Goal: Find specific page/section: Find specific page/section

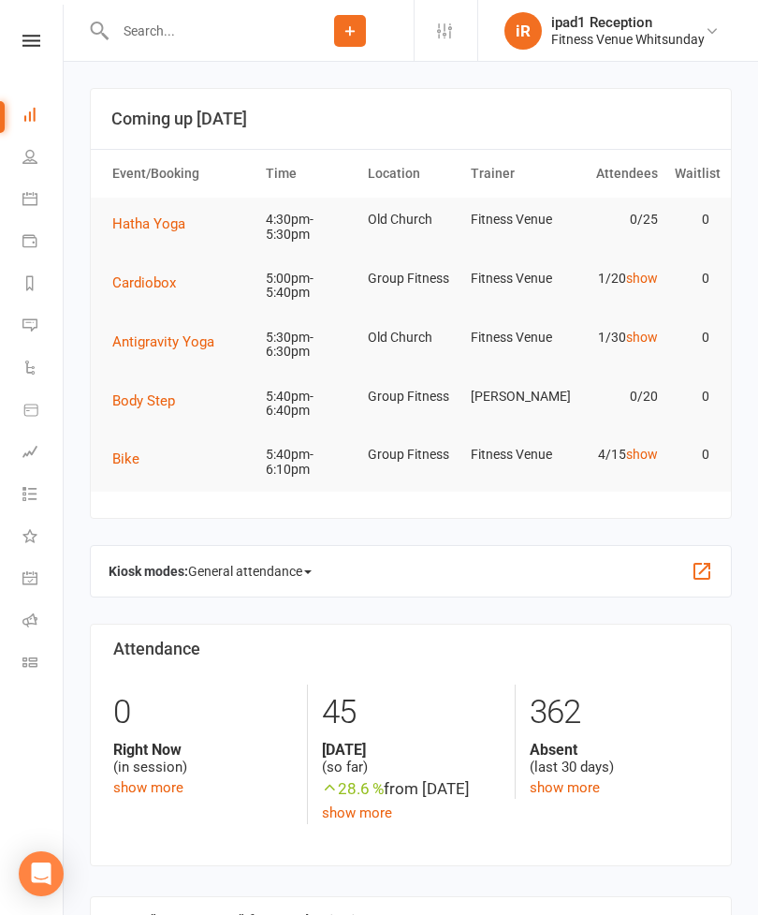
click at [34, 166] on link "People" at bounding box center [43, 159] width 42 height 42
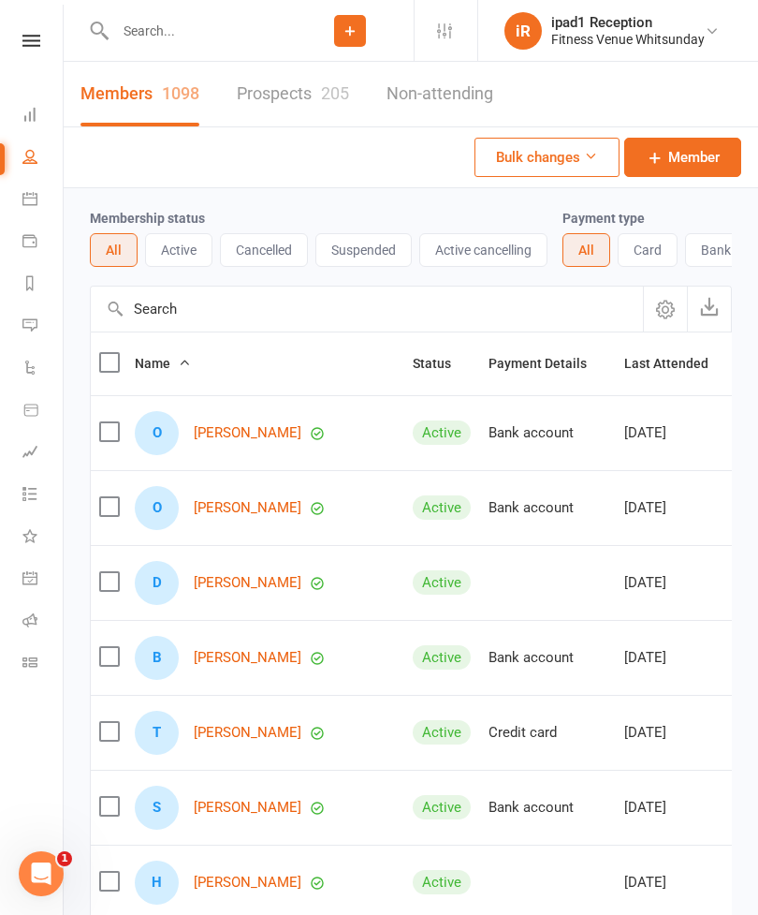
click at [212, 40] on input "text" at bounding box center [198, 31] width 177 height 26
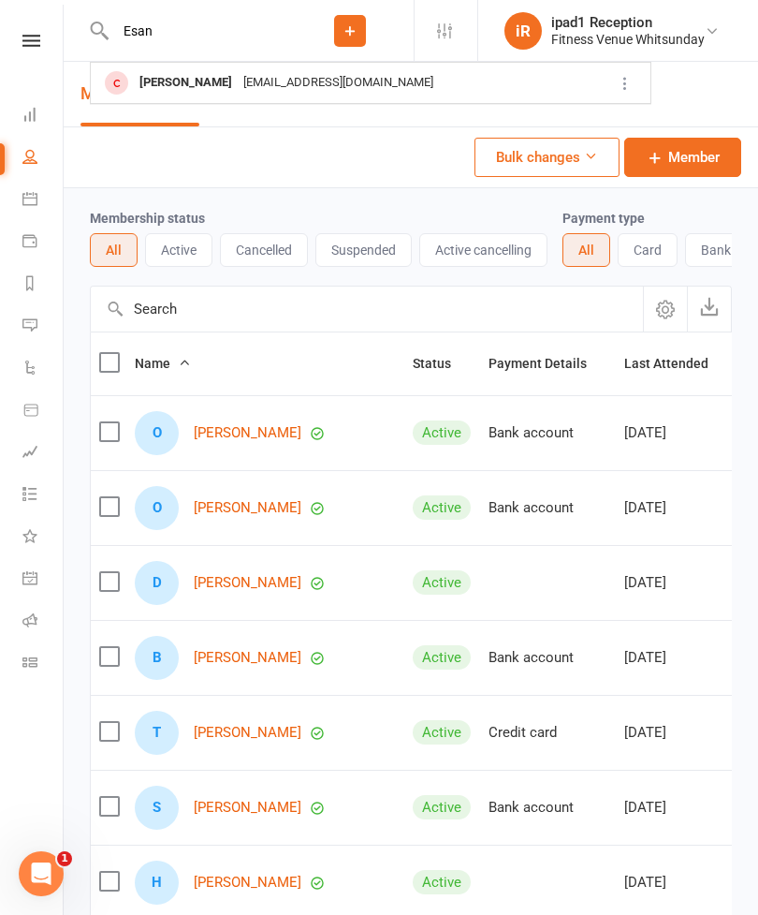
type input "Esan"
click at [202, 84] on div "[PERSON_NAME]" at bounding box center [186, 82] width 104 height 27
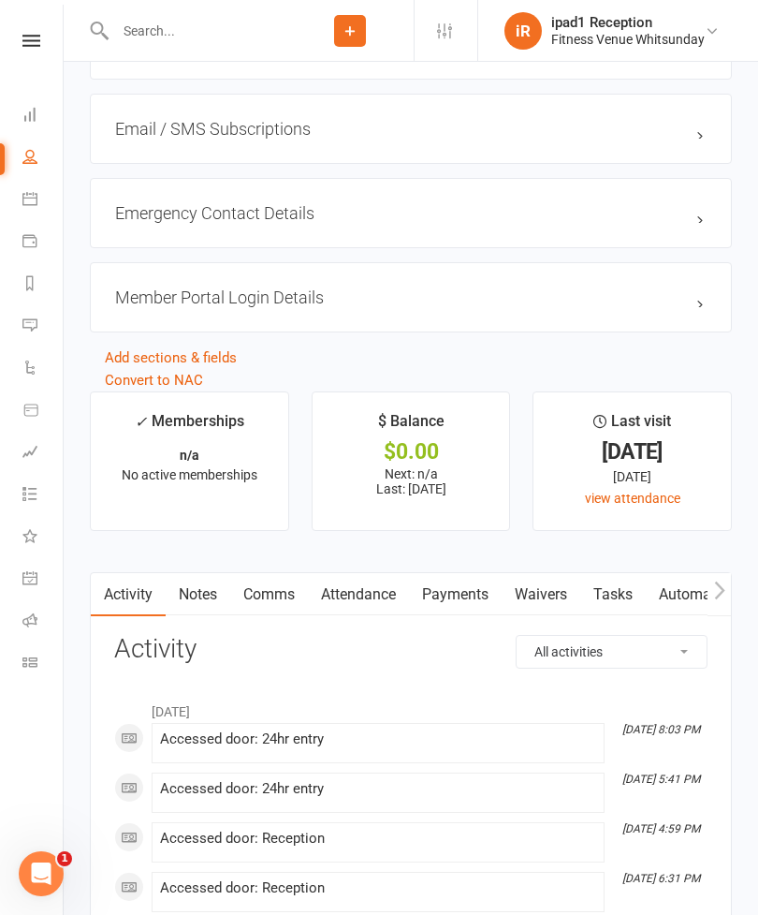
scroll to position [1505, 0]
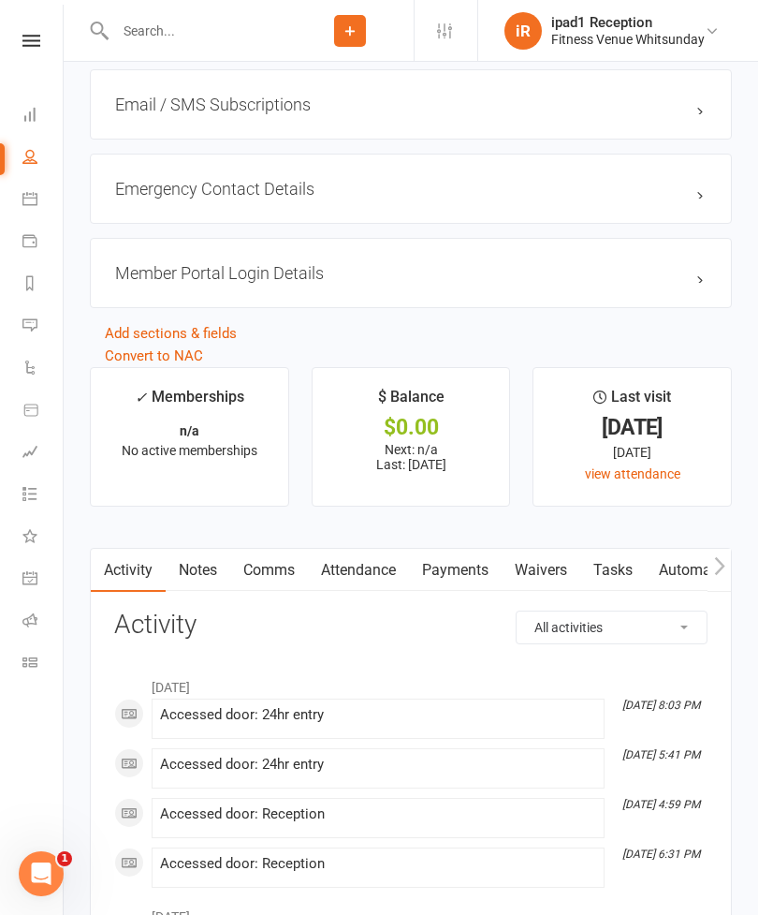
click at [714, 576] on icon "button" at bounding box center [719, 566] width 11 height 20
click at [707, 575] on link "Mobile App" at bounding box center [667, 570] width 101 height 43
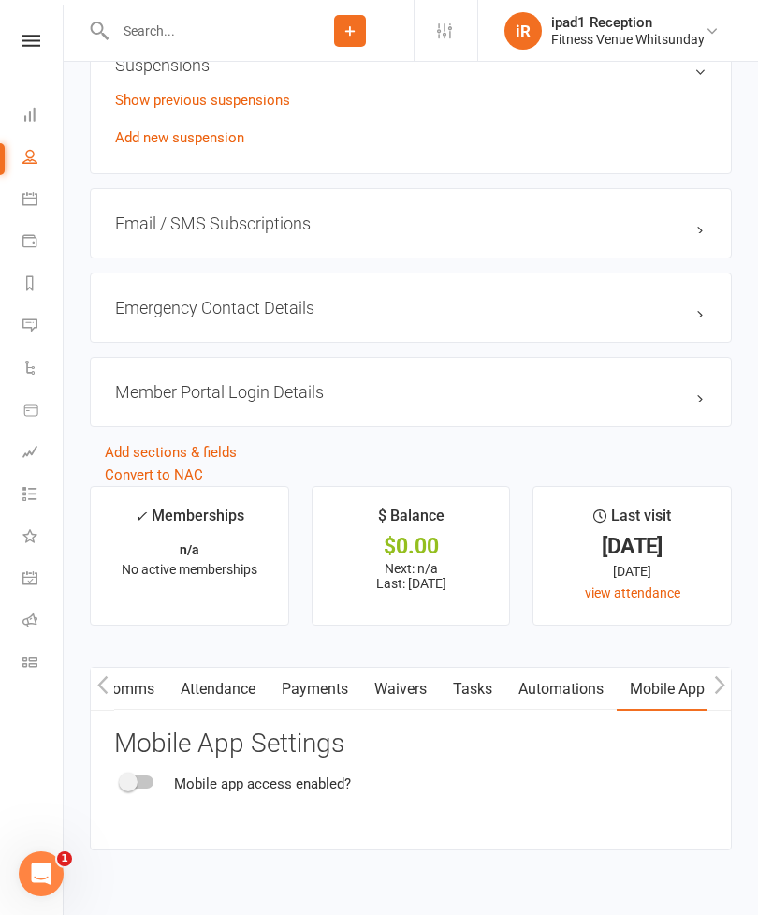
scroll to position [1387, 0]
click at [116, 688] on link "Comms" at bounding box center [129, 688] width 78 height 43
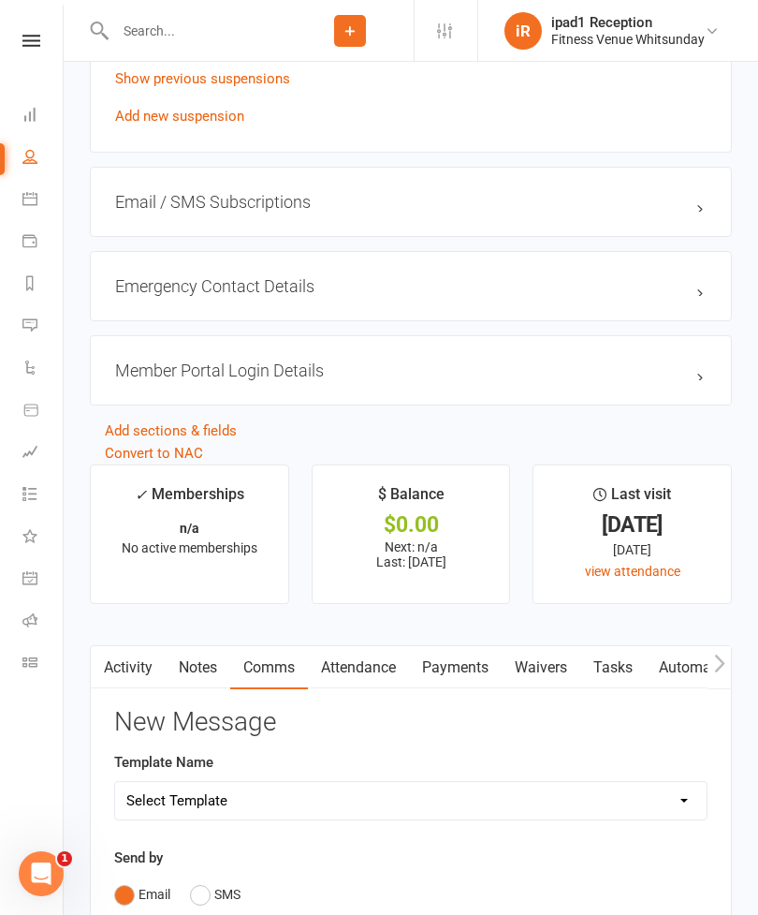
click at [140, 674] on link "Activity" at bounding box center [128, 667] width 75 height 43
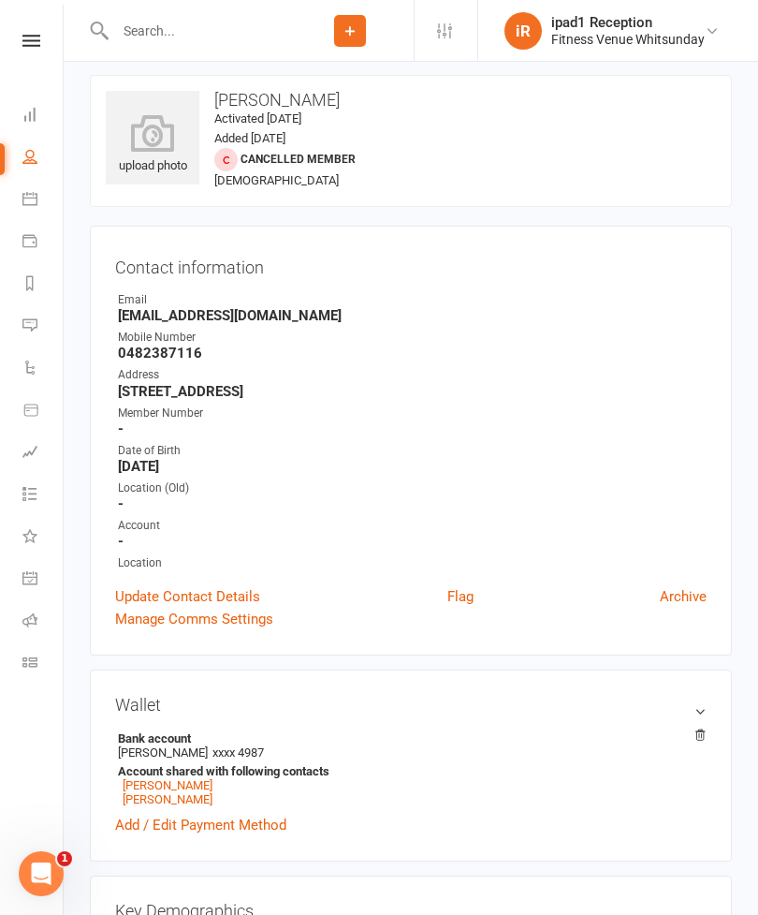
scroll to position [17, 0]
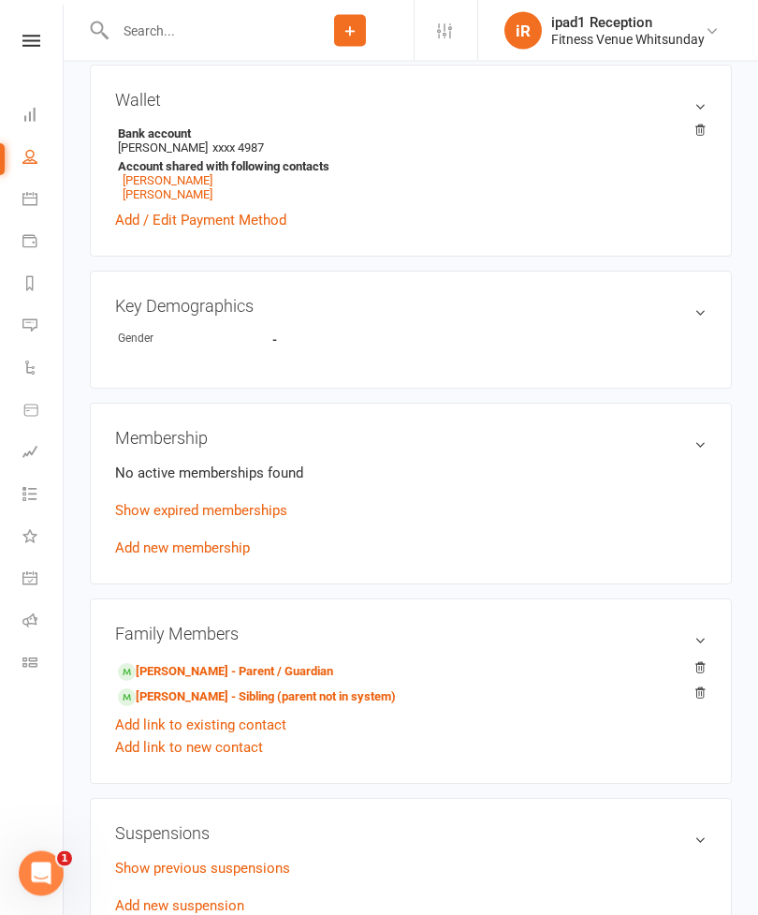
click at [245, 513] on link "Show expired memberships" at bounding box center [201, 511] width 172 height 17
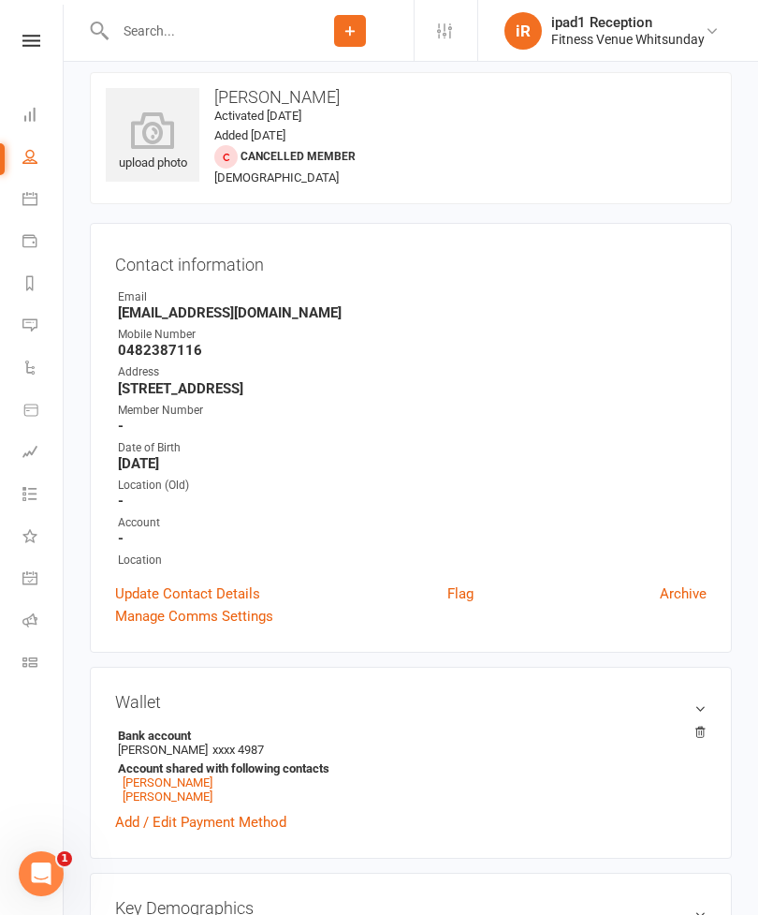
scroll to position [0, 0]
